Goal: Task Accomplishment & Management: Use online tool/utility

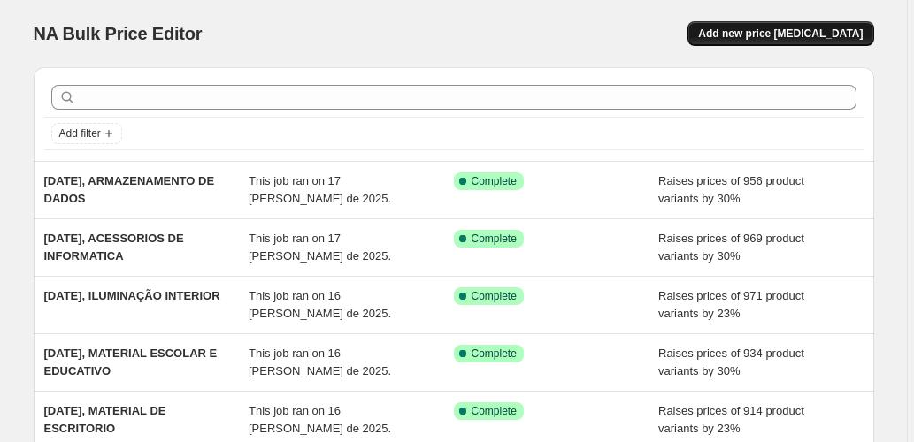
click at [784, 28] on span "Add new price [MEDICAL_DATA]" at bounding box center [780, 34] width 165 height 14
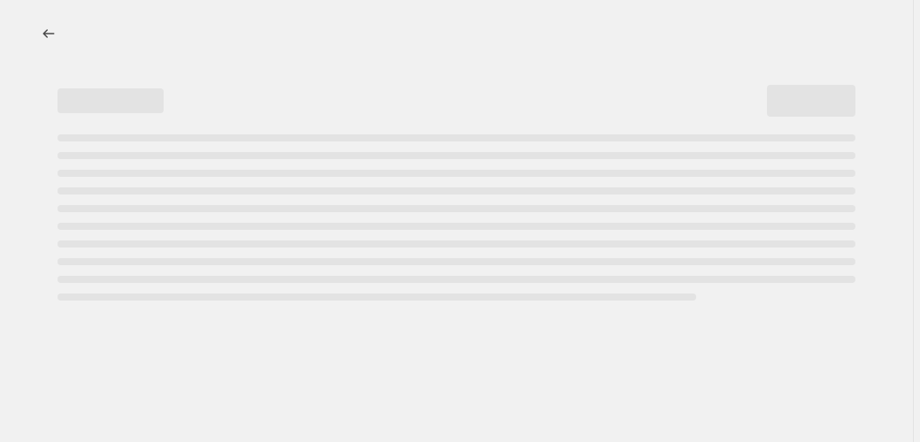
select select "percentage"
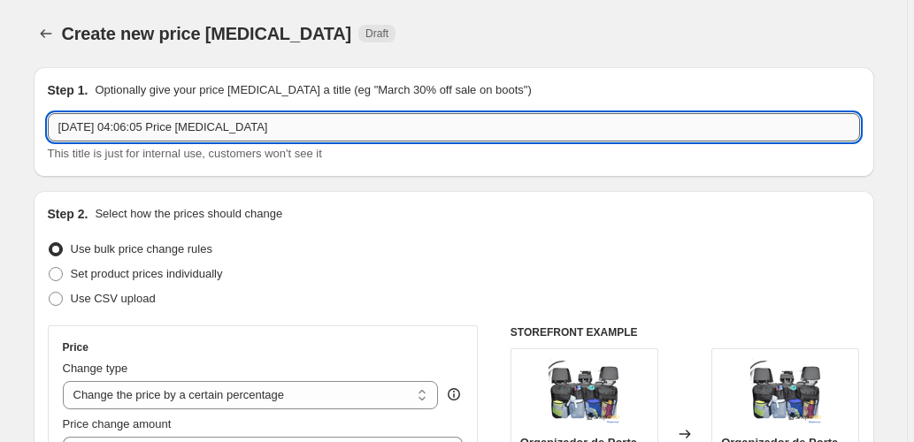
drag, startPoint x: 246, startPoint y: 122, endPoint x: 132, endPoint y: 136, distance: 115.0
click at [132, 136] on input "[DATE] 04:06:05 Price [MEDICAL_DATA]" at bounding box center [454, 127] width 812 height 28
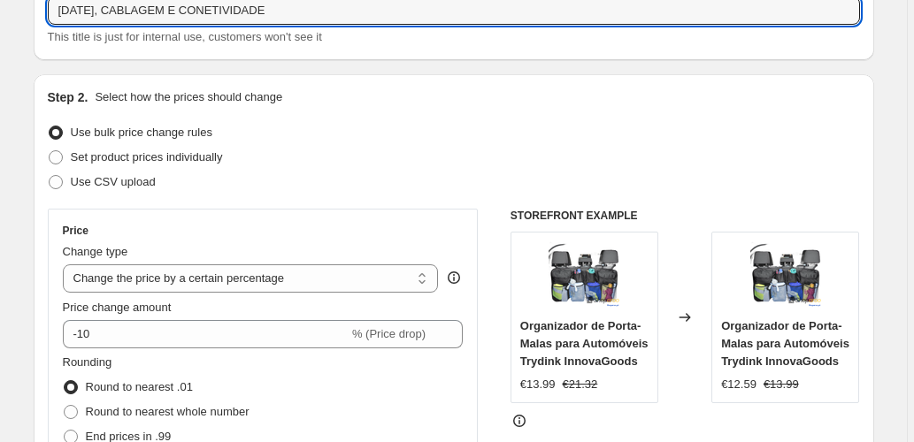
scroll to position [118, 0]
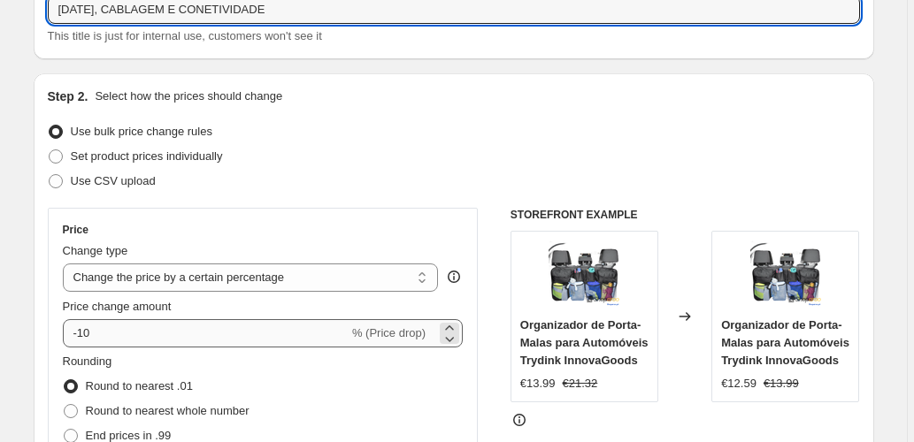
type input "[DATE], CABLAGEM E CONETIVIDADE"
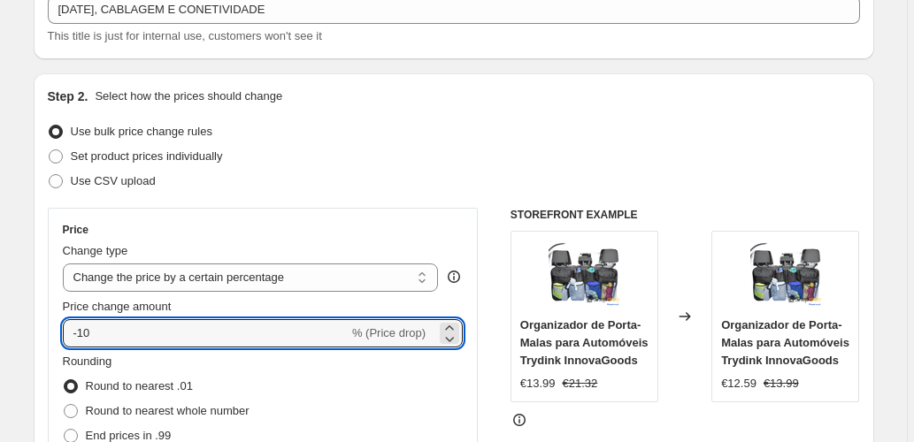
drag, startPoint x: 112, startPoint y: 329, endPoint x: 39, endPoint y: 325, distance: 73.5
click at [40, 325] on div "Step 2. Select how the prices should change Use bulk price change rules Set pro…" at bounding box center [454, 383] width 840 height 621
type input "25"
click at [65, 293] on div "Price Change type Change the price to a certain amount Change the price by a ce…" at bounding box center [263, 367] width 401 height 289
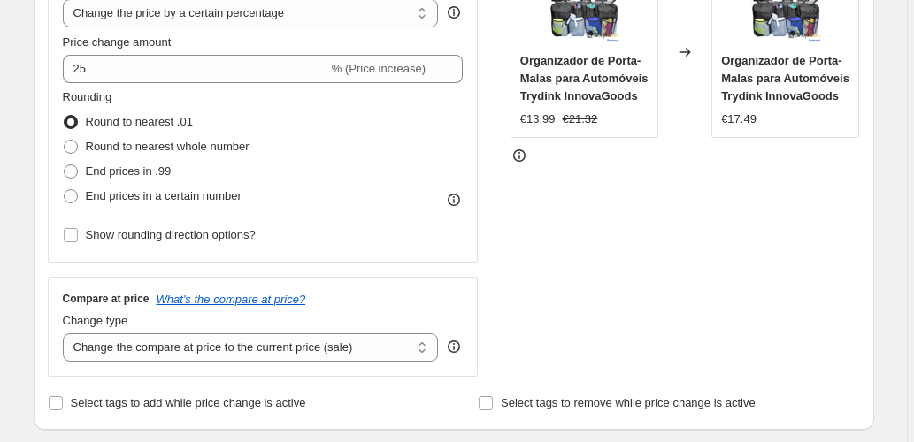
scroll to position [471, 0]
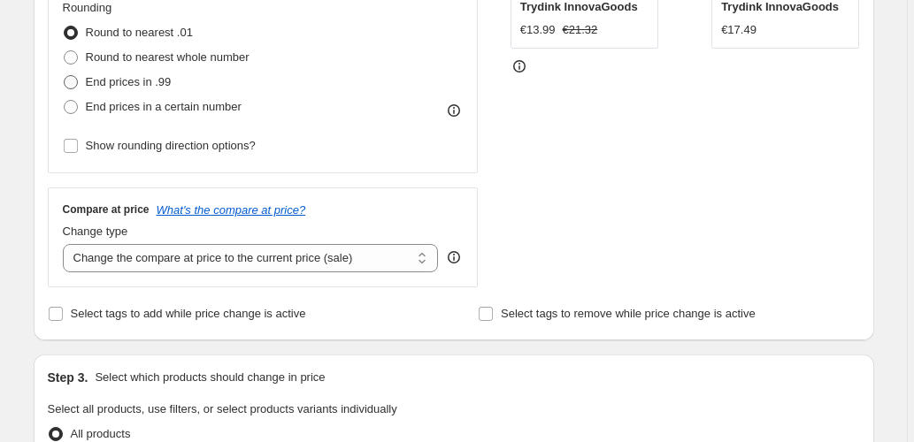
click at [136, 88] on span "End prices in .99" at bounding box center [129, 81] width 86 height 13
click at [65, 76] on input "End prices in .99" at bounding box center [64, 75] width 1 height 1
radio input "true"
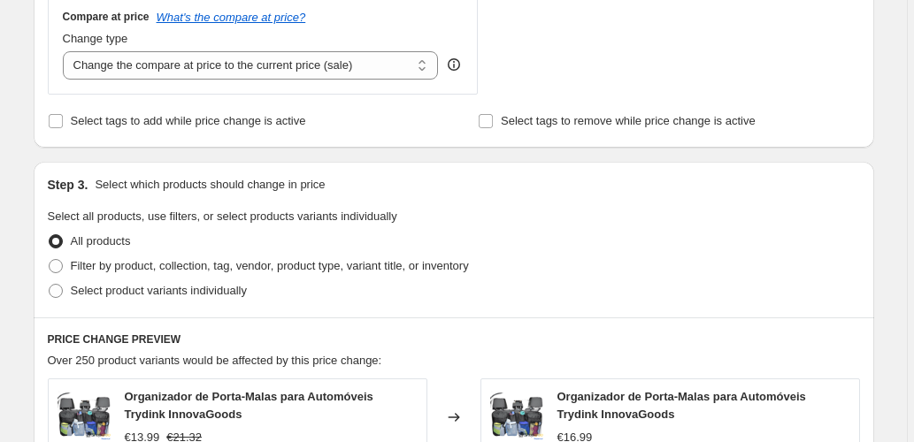
scroll to position [708, 0]
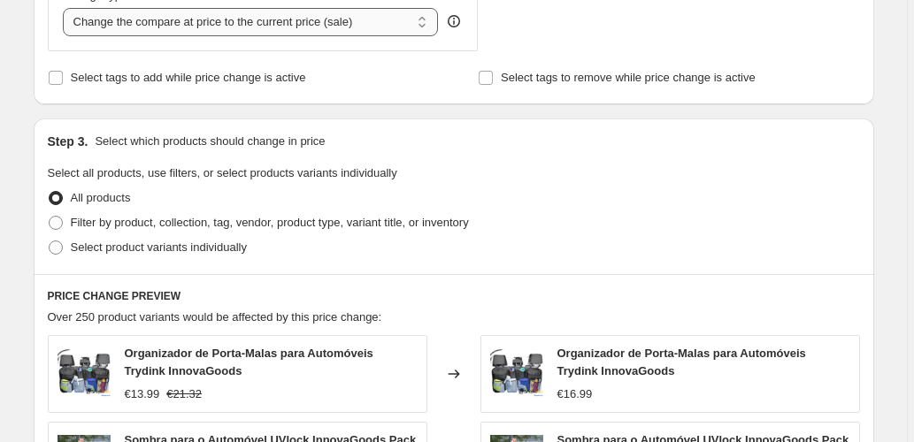
click at [379, 30] on select "Change the compare at price to the current price (sale) Change the compare at p…" at bounding box center [251, 22] width 376 height 28
click at [379, 27] on select "Change the compare at price to the current price (sale) Change the compare at p…" at bounding box center [251, 22] width 376 height 28
click at [387, 16] on select "Change the compare at price to the current price (sale) Change the compare at p…" at bounding box center [251, 22] width 376 height 28
select select "pp"
click at [65, 8] on select "Change the compare at price to the current price (sale) Change the compare at p…" at bounding box center [251, 22] width 376 height 28
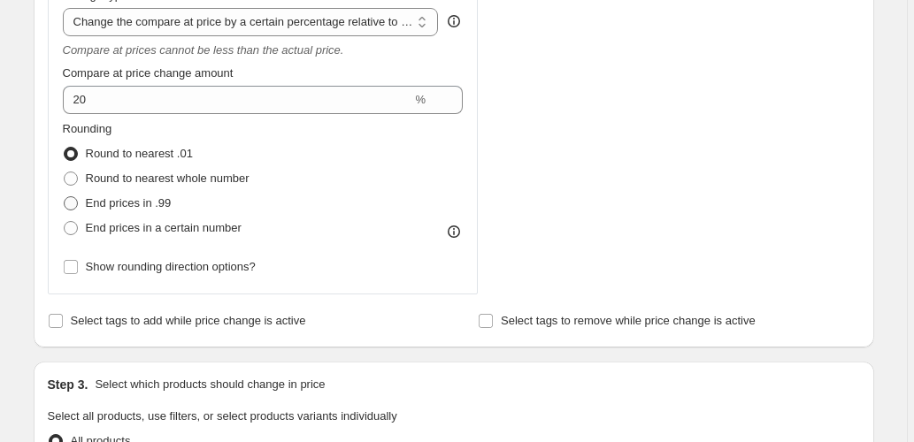
click at [93, 203] on span "End prices in .99" at bounding box center [129, 202] width 86 height 13
click at [65, 197] on input "End prices in .99" at bounding box center [64, 196] width 1 height 1
radio input "true"
click at [115, 158] on span "Round to nearest .01" at bounding box center [139, 153] width 107 height 13
click at [65, 148] on input "Round to nearest .01" at bounding box center [64, 147] width 1 height 1
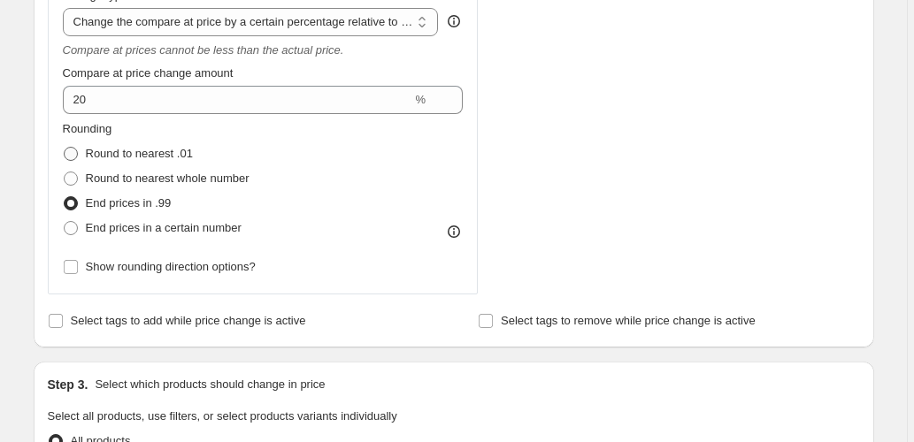
radio input "true"
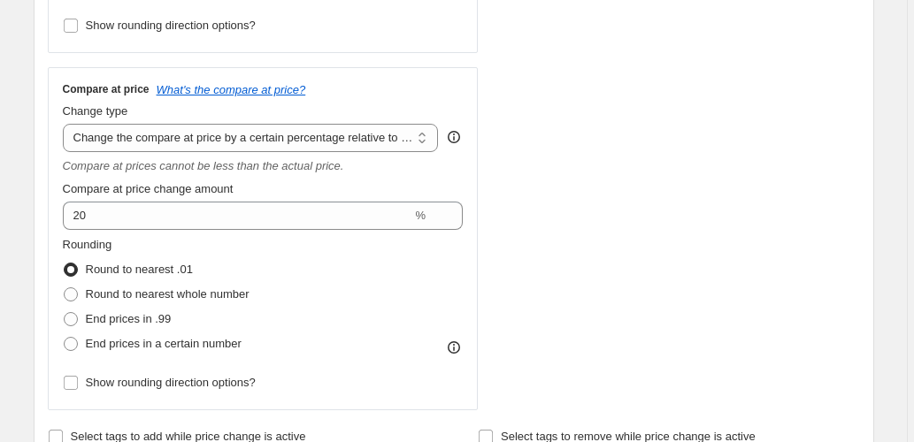
scroll to position [589, 0]
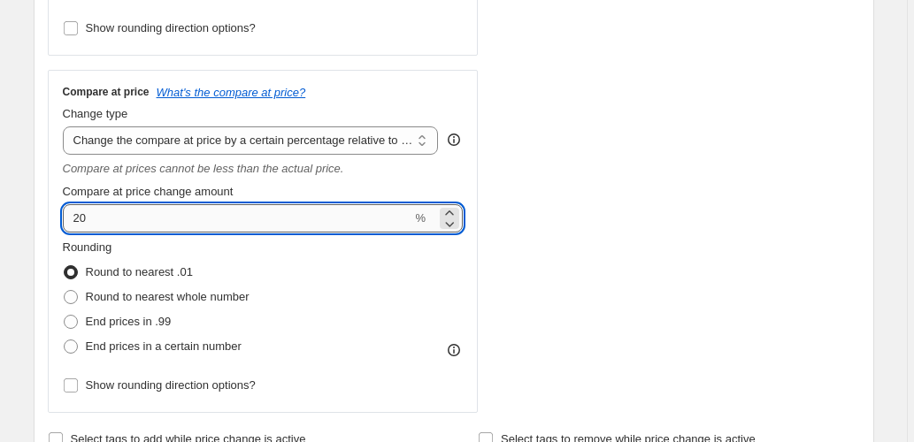
click at [109, 217] on input "20" at bounding box center [237, 218] width 349 height 28
click at [109, 216] on input "20" at bounding box center [237, 218] width 349 height 28
type input "50"
click at [557, 211] on div "STOREFRONT EXAMPLE Organizador de Porta-Malas para Automóveis Trydink InnovaGoo…" at bounding box center [684, 74] width 349 height 677
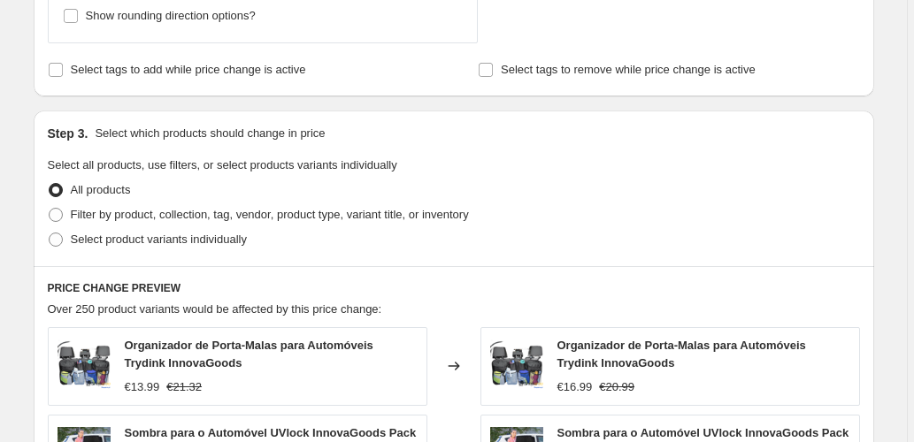
scroll to position [1002, 0]
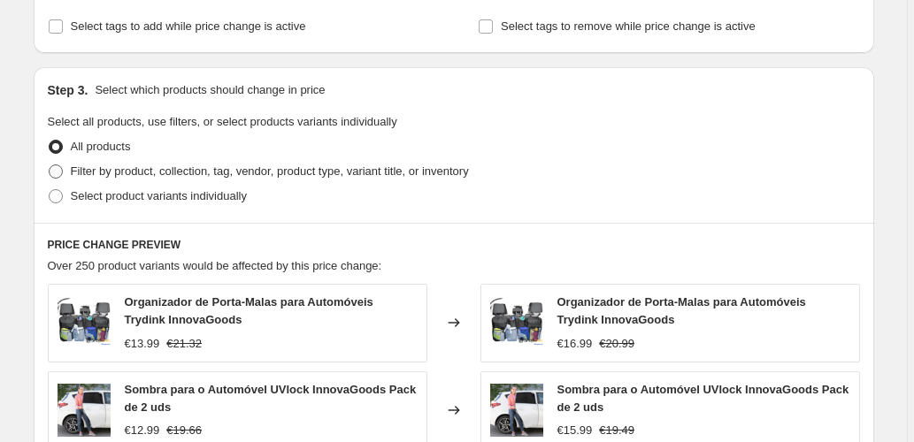
click at [83, 179] on label "Filter by product, collection, tag, vendor, product type, variant title, or inv…" at bounding box center [258, 171] width 421 height 25
click at [50, 165] on input "Filter by product, collection, tag, vendor, product type, variant title, or inv…" at bounding box center [49, 165] width 1 height 1
radio input "true"
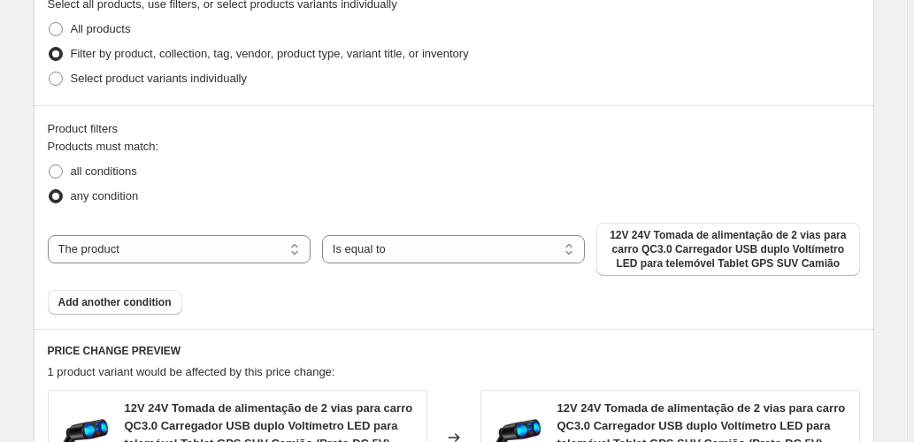
scroll to position [1179, 0]
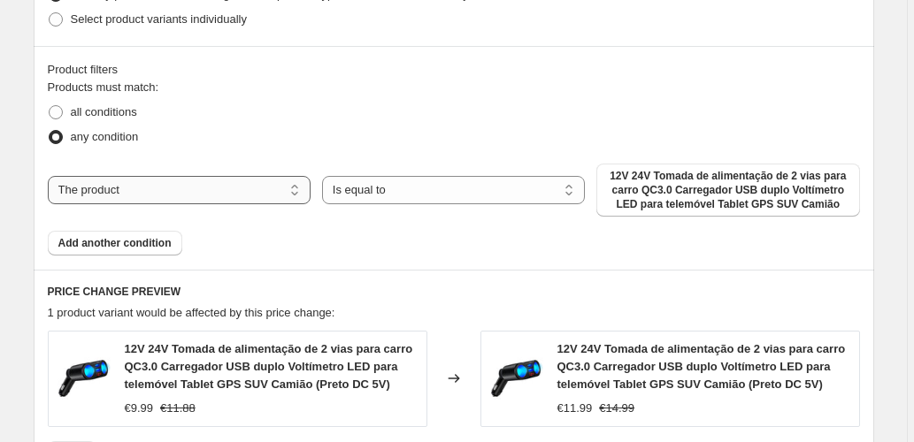
click at [242, 196] on select "The product The product's collection The product's tag The product's vendor The…" at bounding box center [179, 190] width 263 height 28
select select "collection"
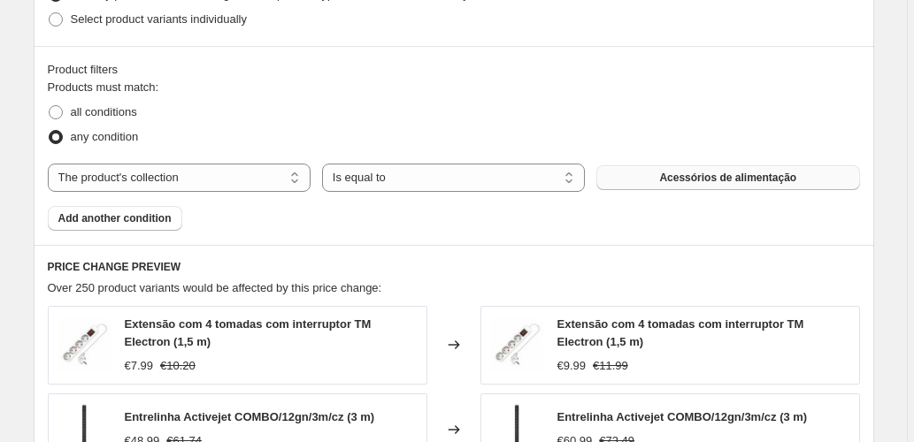
click at [684, 179] on span "Acessórios de alimentação" at bounding box center [727, 178] width 137 height 14
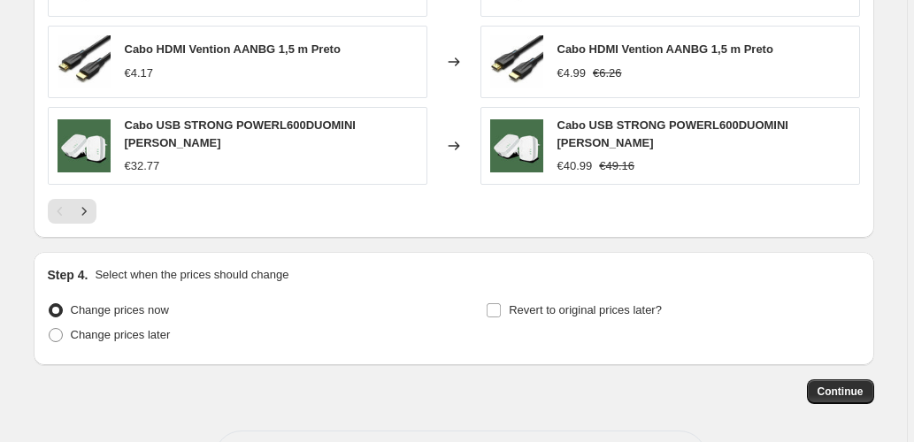
scroll to position [1763, 0]
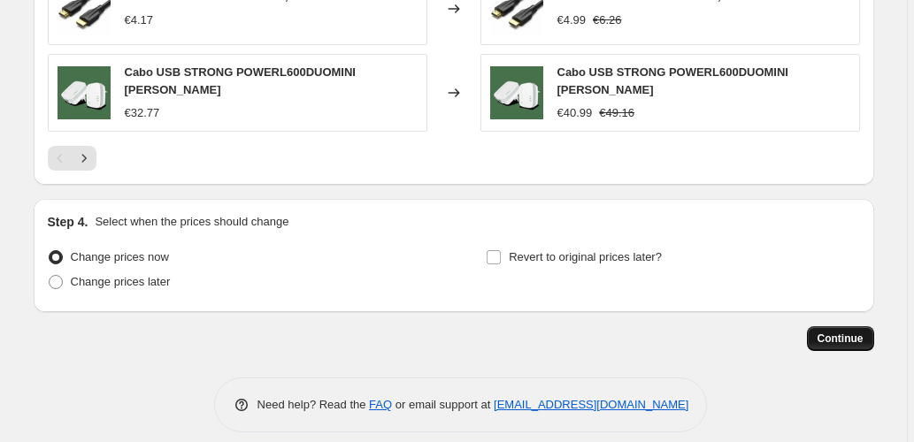
click at [836, 332] on span "Continue" at bounding box center [840, 339] width 46 height 14
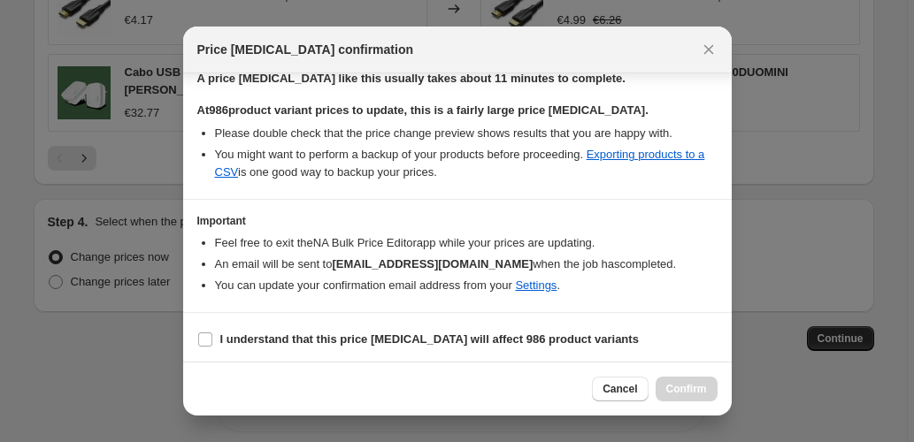
scroll to position [288, 0]
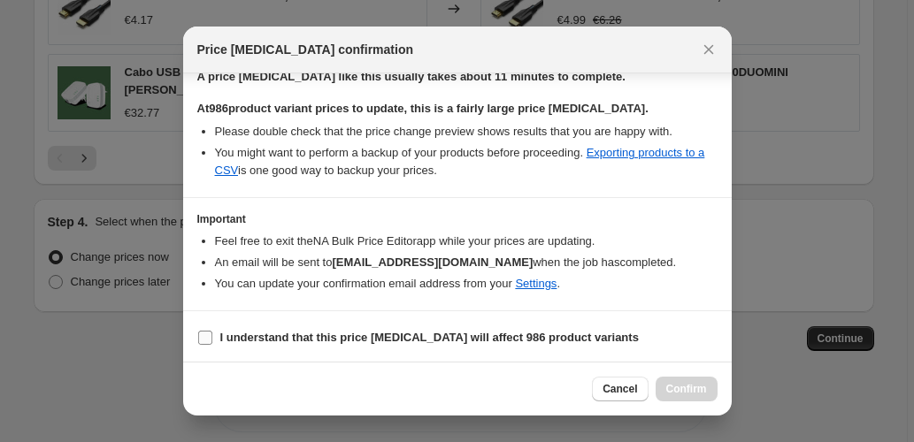
click at [251, 338] on b "I understand that this price [MEDICAL_DATA] will affect 986 product variants" at bounding box center [429, 337] width 418 height 13
click at [212, 338] on input "I understand that this price [MEDICAL_DATA] will affect 986 product variants" at bounding box center [205, 338] width 14 height 14
checkbox input "true"
click at [706, 389] on span "Confirm" at bounding box center [686, 389] width 41 height 14
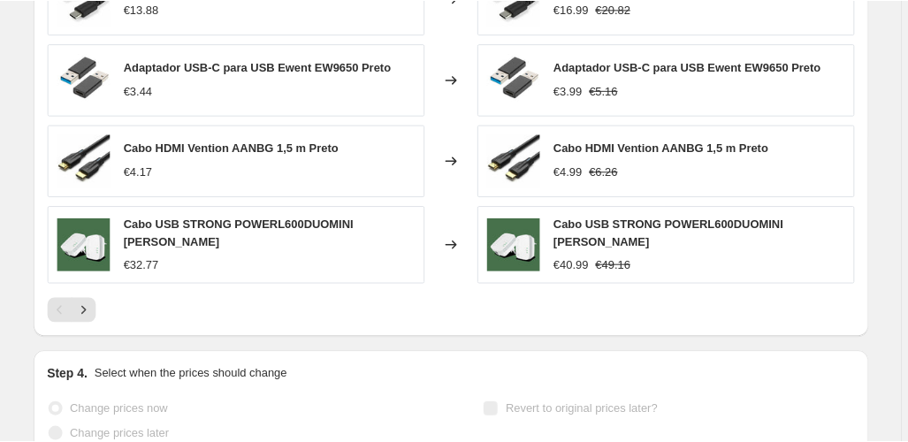
scroll to position [1809, 0]
